Goal: Task Accomplishment & Management: Use online tool/utility

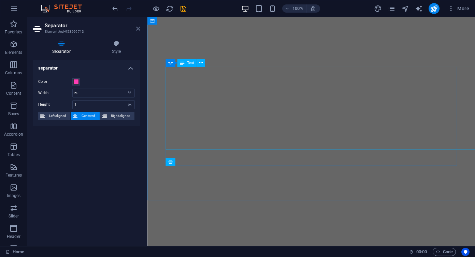
click at [138, 30] on icon at bounding box center [138, 28] width 4 height 5
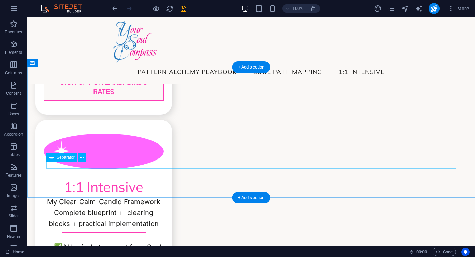
scroll to position [2161, 0]
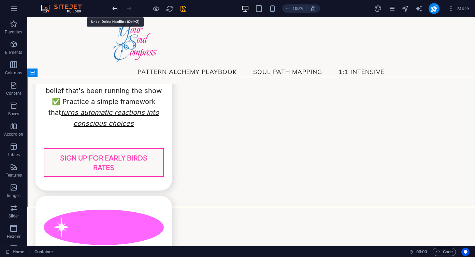
click at [117, 10] on icon "undo" at bounding box center [115, 9] width 8 height 8
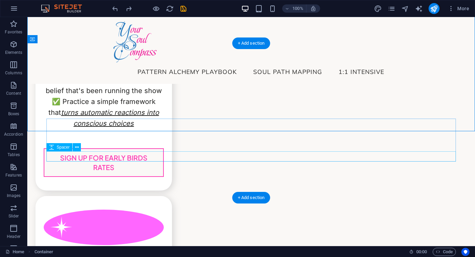
scroll to position [2261, 0]
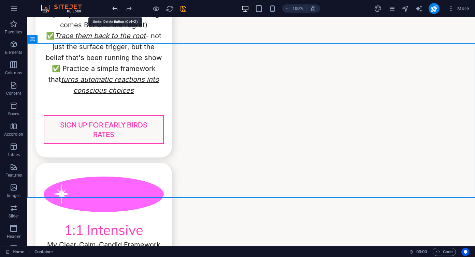
click at [116, 10] on icon "undo" at bounding box center [115, 9] width 8 height 8
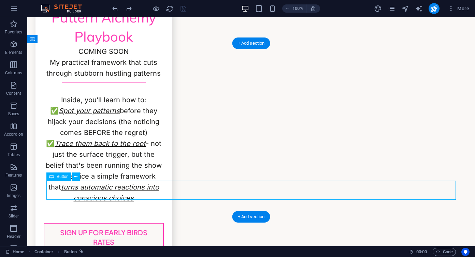
scroll to position [2633, 0]
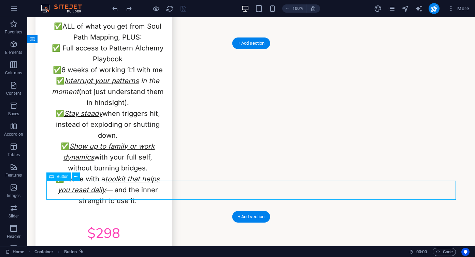
select select "px"
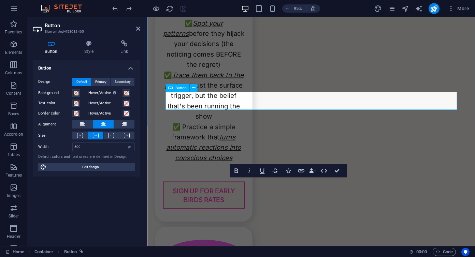
scroll to position [2727, 0]
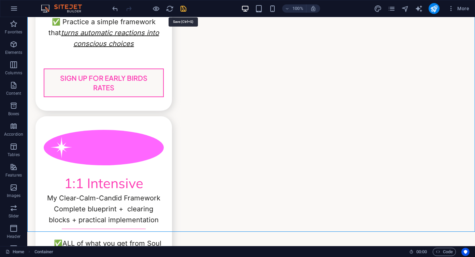
click at [185, 9] on icon "save" at bounding box center [184, 9] width 8 height 8
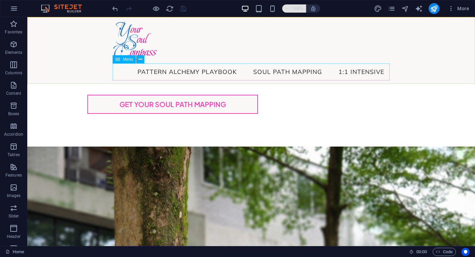
scroll to position [815, 0]
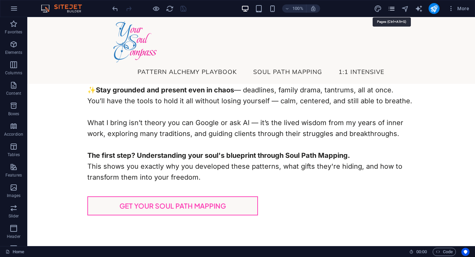
click at [394, 10] on icon "pages" at bounding box center [392, 9] width 8 height 8
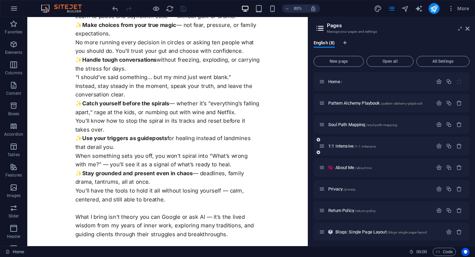
scroll to position [3, 0]
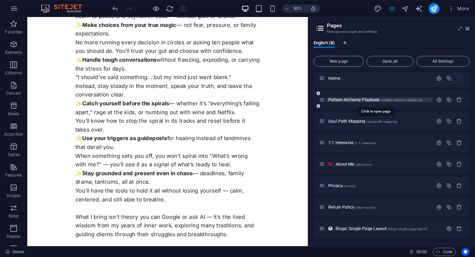
click at [352, 101] on span "Pattern Alchemy Playbook /pattern-alchemy-playbook" at bounding box center [375, 99] width 94 height 5
click at [352, 101] on div "Pattern Alchemy Playbook /pattern-alchemy-playbook" at bounding box center [392, 99] width 156 height 19
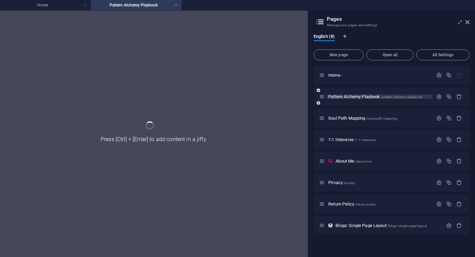
scroll to position [0, 0]
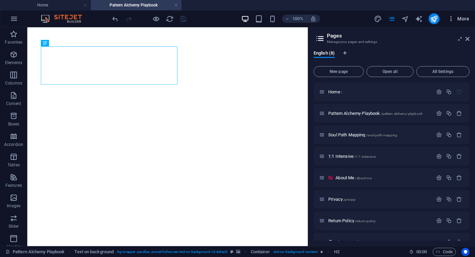
click at [470, 23] on button "More" at bounding box center [458, 18] width 27 height 11
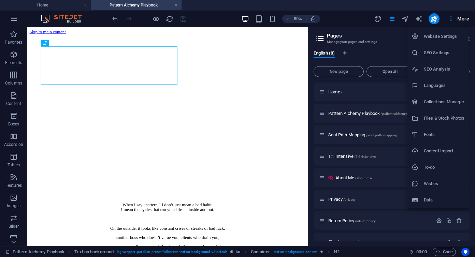
click at [244, 100] on div at bounding box center [237, 128] width 475 height 257
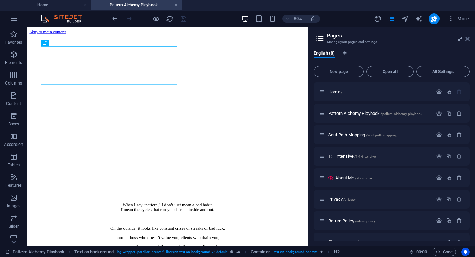
click at [469, 40] on icon at bounding box center [468, 38] width 4 height 5
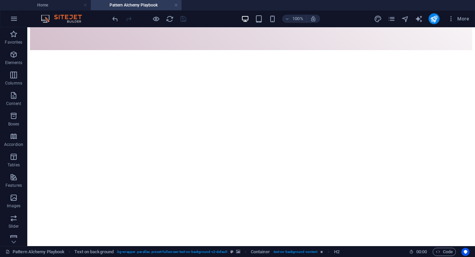
scroll to position [768, 0]
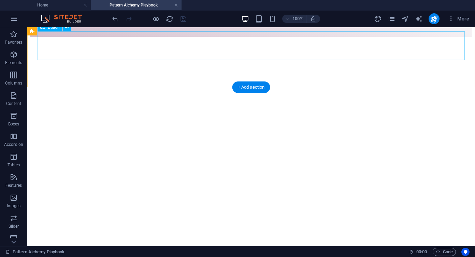
click at [280, 10] on div "turn your patterns into peace - for only $38" at bounding box center [251, 6] width 422 height 6
select select "px"
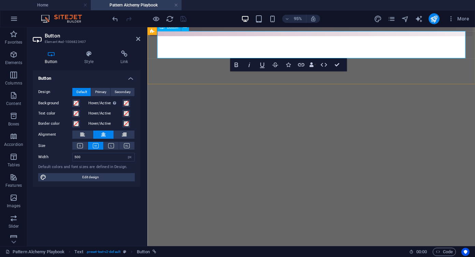
click at [368, 9] on link "turn your patterns into peace - for only $38" at bounding box center [319, 6] width 95 height 6
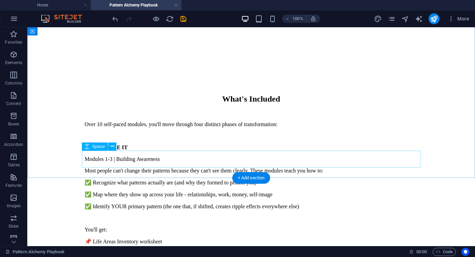
scroll to position [3141, 0]
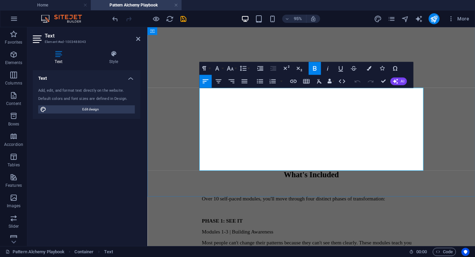
scroll to position [3278, 0]
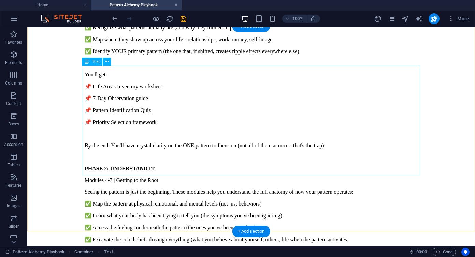
scroll to position [3288, 0]
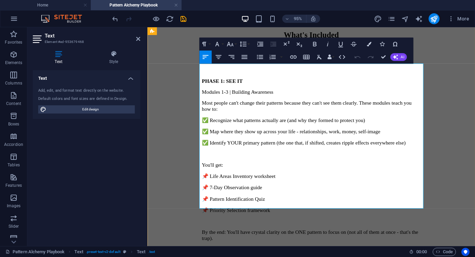
scroll to position [3457, 0]
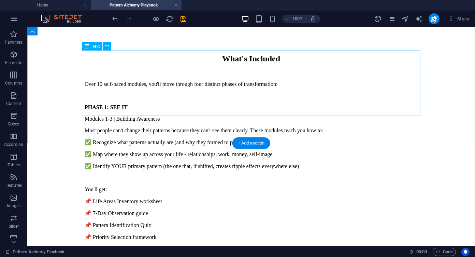
scroll to position [3173, 0]
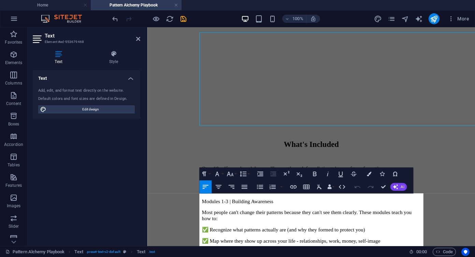
scroll to position [3321, 0]
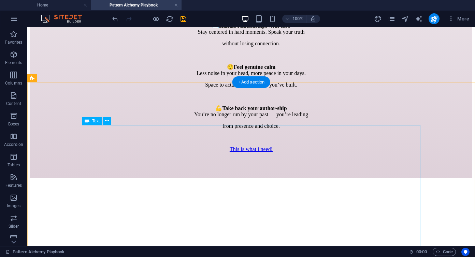
scroll to position [2008, 0]
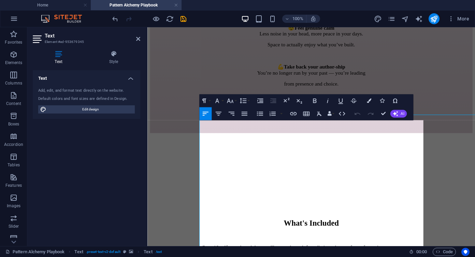
scroll to position [2014, 0]
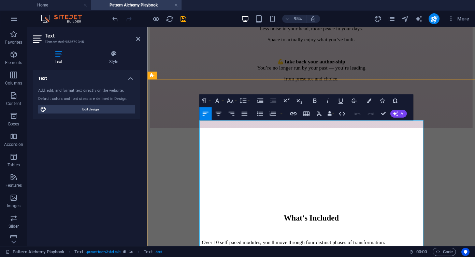
click at [225, 251] on span "Over 10 self-paced modules, you'll move through four distinct phases of transfo…" at bounding box center [301, 254] width 193 height 6
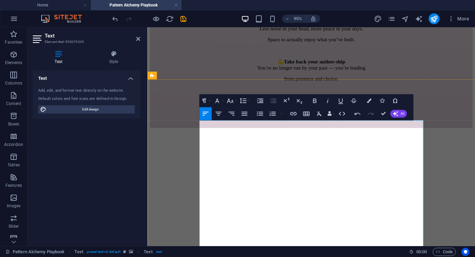
click at [168, 133] on figure at bounding box center [320, 133] width 340 height 0
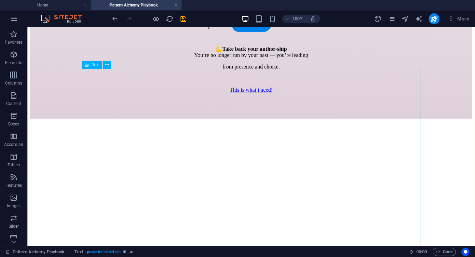
scroll to position [2068, 0]
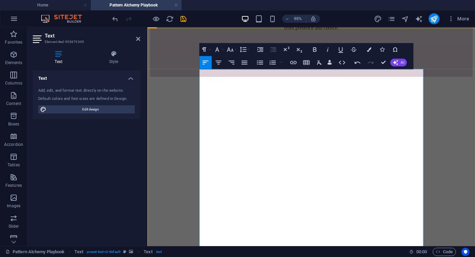
copy span "📌 C"
click at [170, 80] on figure at bounding box center [320, 80] width 340 height 0
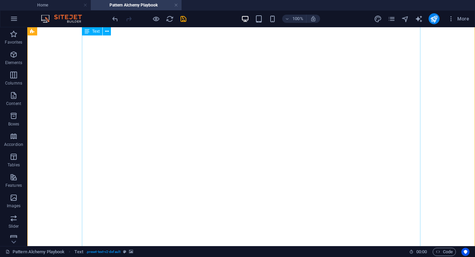
scroll to position [2220, 0]
click at [183, 19] on icon "save" at bounding box center [184, 19] width 8 height 8
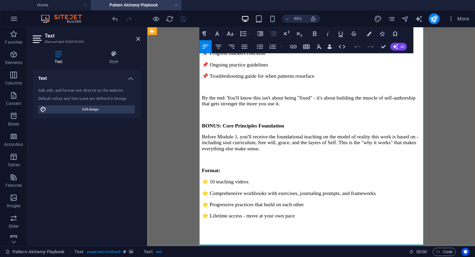
scroll to position [3000, 0]
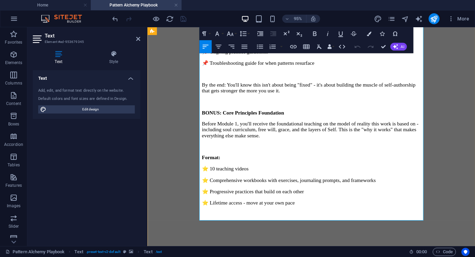
click at [217, 174] on span "⭐ 10 teaching videos" at bounding box center [229, 177] width 49 height 6
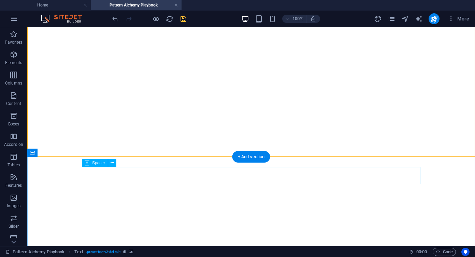
scroll to position [2965, 0]
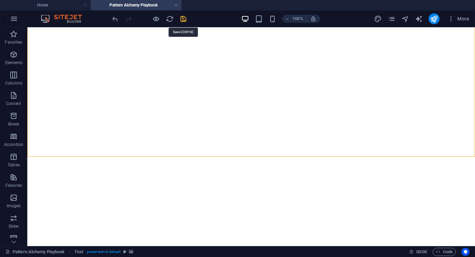
click at [183, 19] on icon "save" at bounding box center [184, 19] width 8 height 8
